Goal: Information Seeking & Learning: Learn about a topic

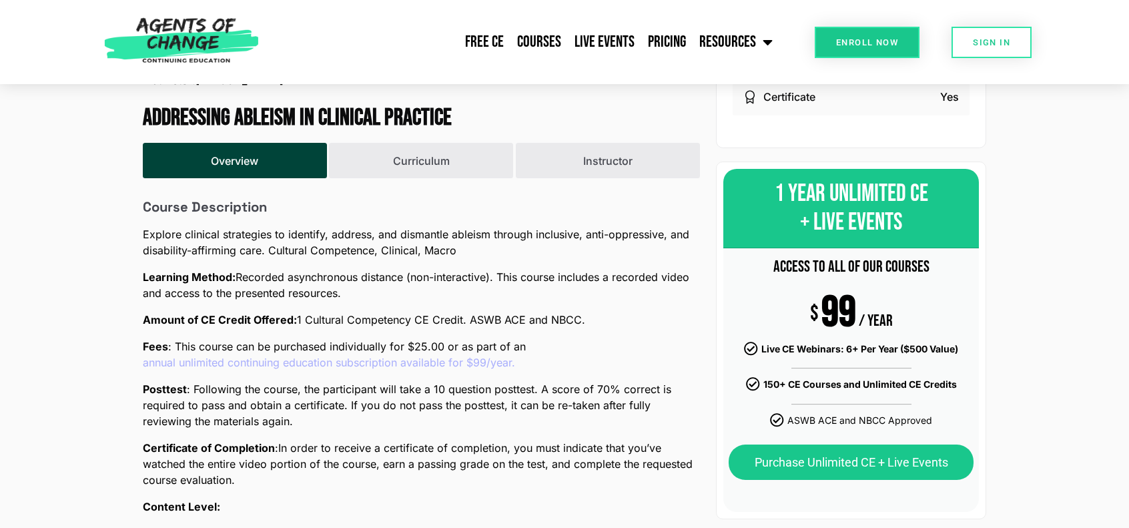
scroll to position [534, 0]
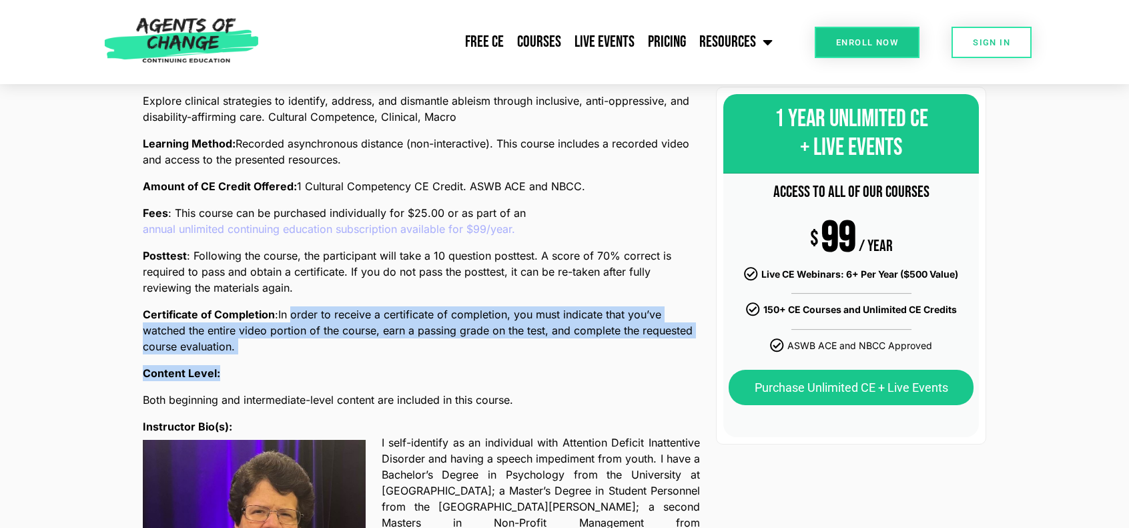
drag, startPoint x: 295, startPoint y: 320, endPoint x: 390, endPoint y: 368, distance: 105.9
click at [390, 368] on div "Course Description Explore clinical strategies to identify, address, and disman…" at bounding box center [421, 415] width 557 height 700
click at [390, 368] on p "Content Level:" at bounding box center [421, 373] width 557 height 16
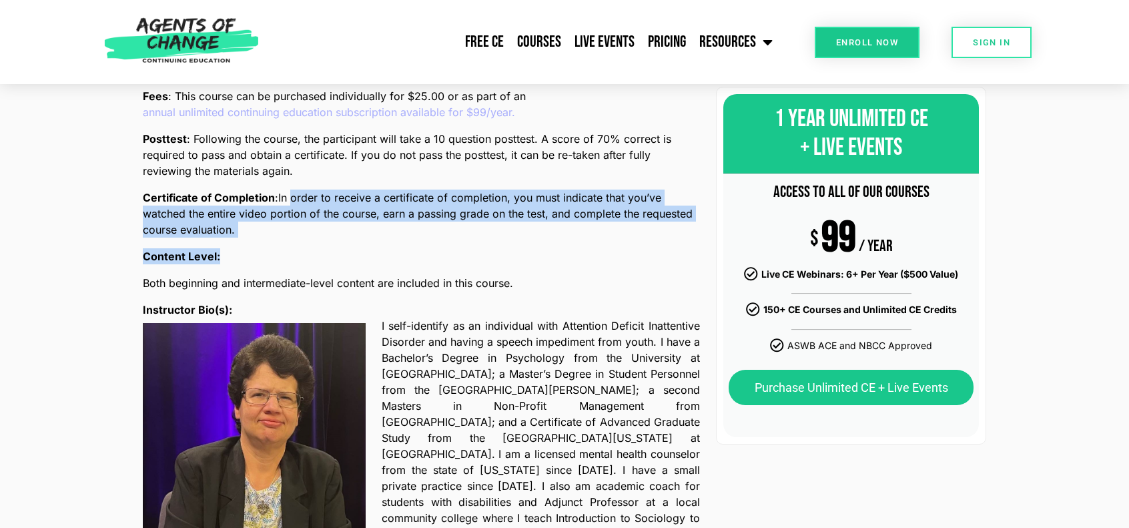
scroll to position [667, 0]
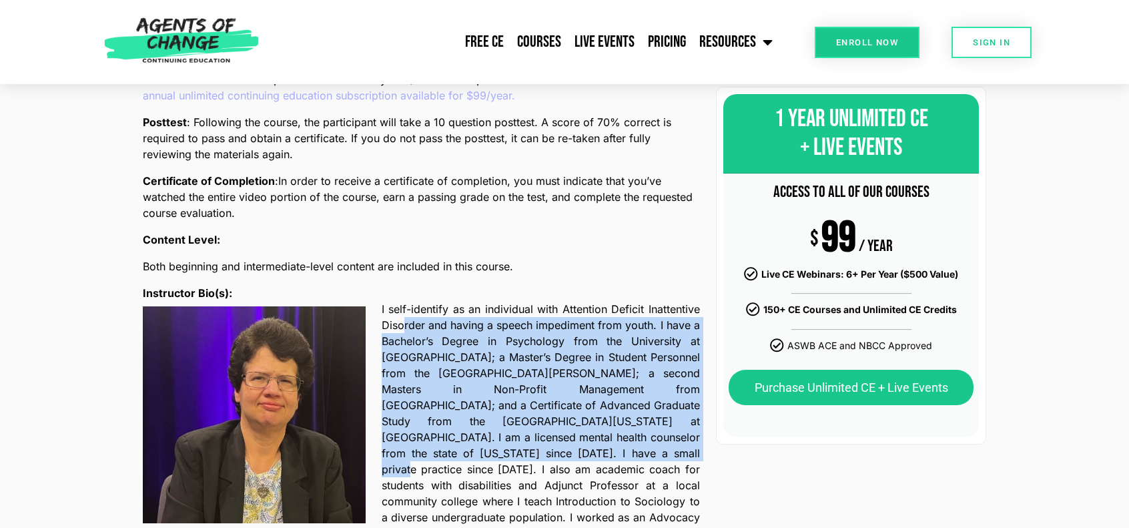
drag, startPoint x: 402, startPoint y: 327, endPoint x: 542, endPoint y: 450, distance: 186.7
click at [542, 450] on span "I self-identify as an individual with Attention Deficit Inattentive Disorder an…" at bounding box center [541, 437] width 318 height 272
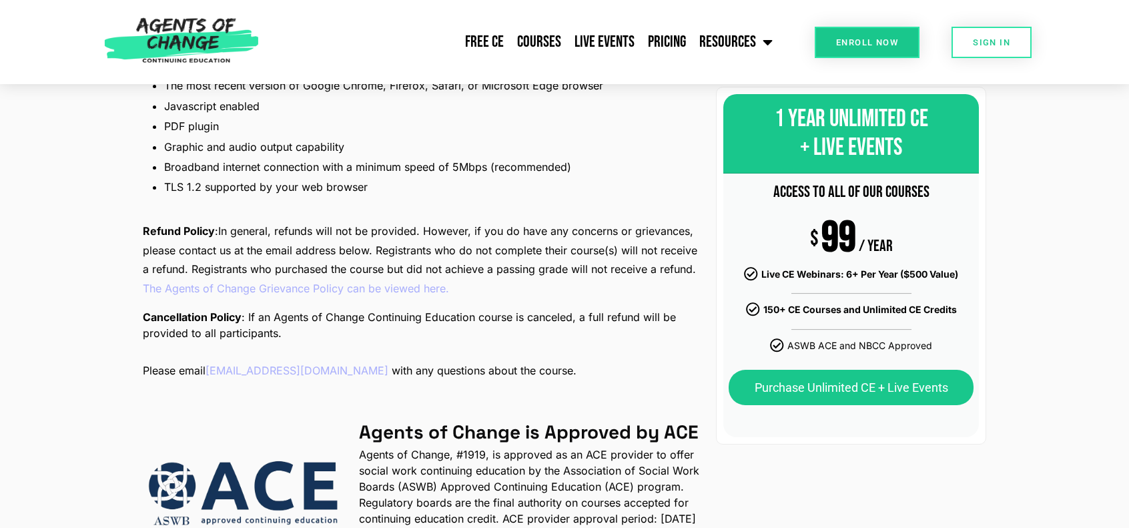
scroll to position [1801, 0]
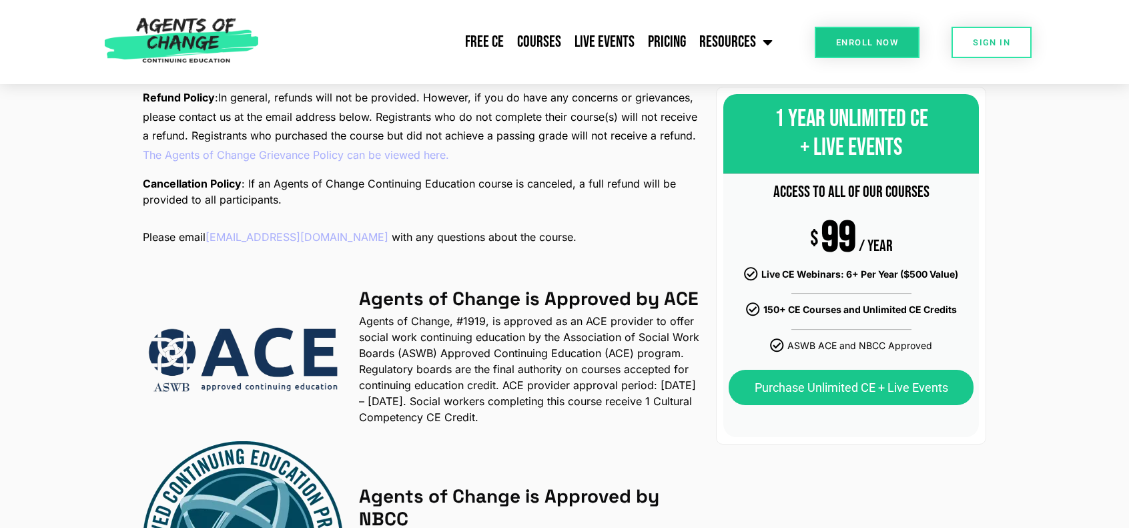
drag, startPoint x: 372, startPoint y: 298, endPoint x: 565, endPoint y: 397, distance: 217.2
click at [565, 397] on p "Agents of Change, #1919, is approved as an ACE provider to offer social work co…" at bounding box center [529, 369] width 341 height 112
drag, startPoint x: 556, startPoint y: 300, endPoint x: 614, endPoint y: 410, distance: 124.7
click at [614, 410] on div "Agents of Change is Approved by ACE Agents of Change, #1919, is approved as an …" at bounding box center [421, 465] width 557 height 354
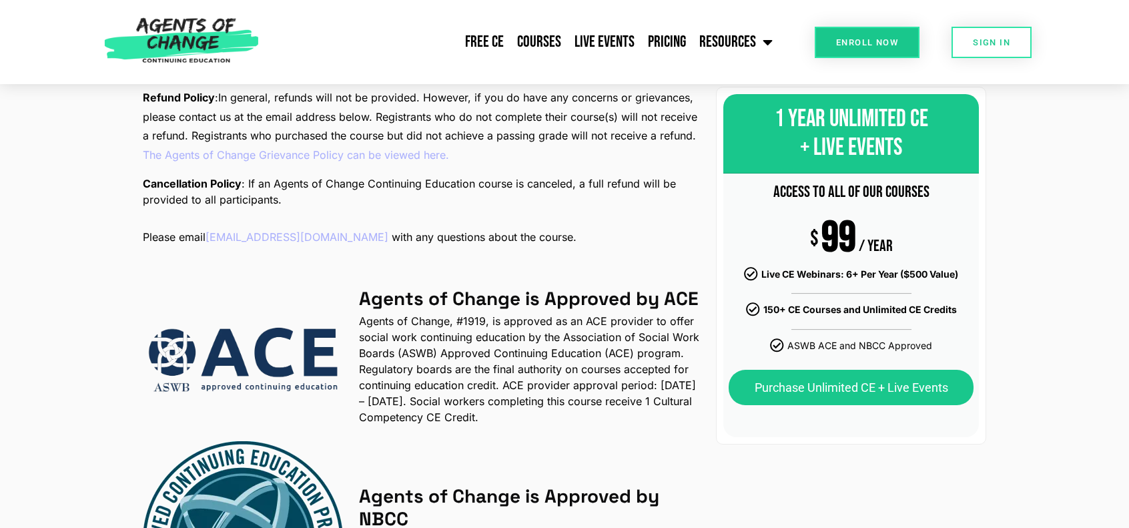
click at [614, 410] on div "Agents of Change is Approved by ACE Agents of Change, #1919, is approved as an …" at bounding box center [421, 465] width 557 height 354
drag, startPoint x: 604, startPoint y: 408, endPoint x: 379, endPoint y: 314, distance: 243.4
click at [379, 314] on p "Agents of Change, #1919, is approved as an ACE provider to offer social work co…" at bounding box center [529, 369] width 341 height 112
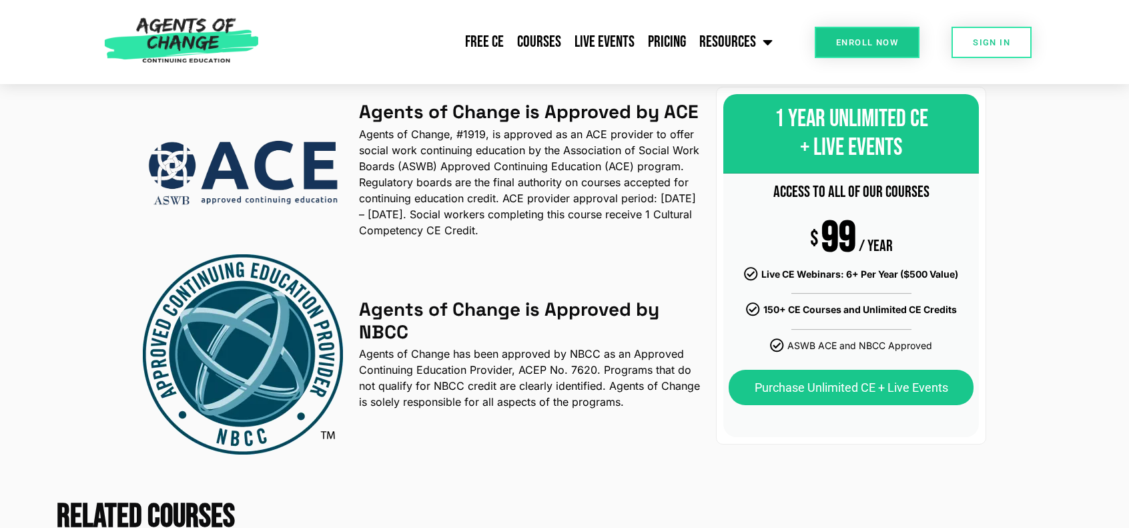
scroll to position [2001, 0]
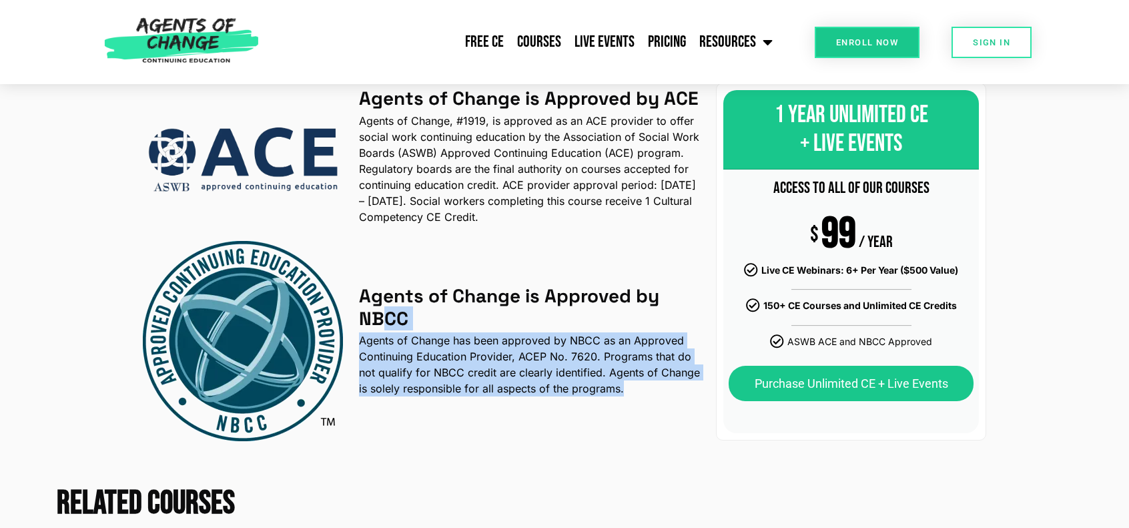
drag, startPoint x: 383, startPoint y: 306, endPoint x: 643, endPoint y: 377, distance: 269.8
click at [643, 377] on div "Agents of Change is Approved by NBCC Agents of Change has been approved by NBCC…" at bounding box center [529, 340] width 341 height 111
click at [643, 377] on p "Agents of Change has been approved by NBCC as an Approved Continuing Education …" at bounding box center [529, 364] width 341 height 64
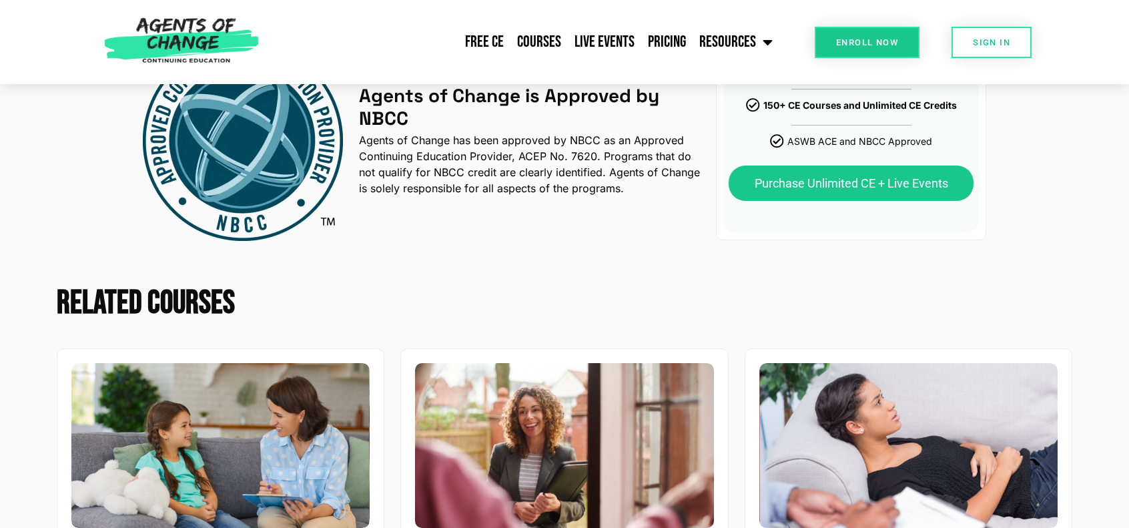
scroll to position [2401, 0]
